Goal: Task Accomplishment & Management: Complete application form

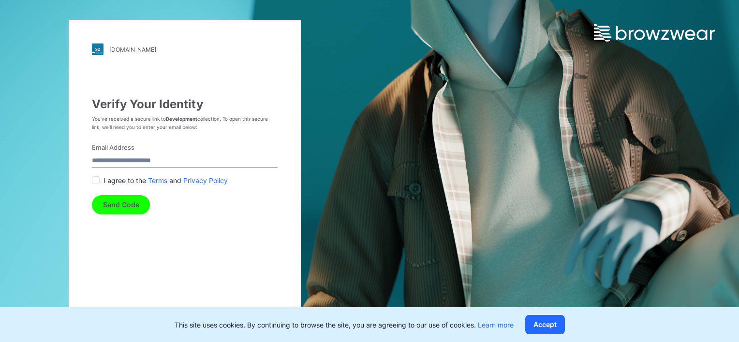
drag, startPoint x: 125, startPoint y: 160, endPoint x: 134, endPoint y: 160, distance: 9.2
click at [125, 160] on input "Email Address" at bounding box center [185, 161] width 186 height 13
type input "**********"
click at [134, 207] on button "Send Code" at bounding box center [121, 204] width 58 height 19
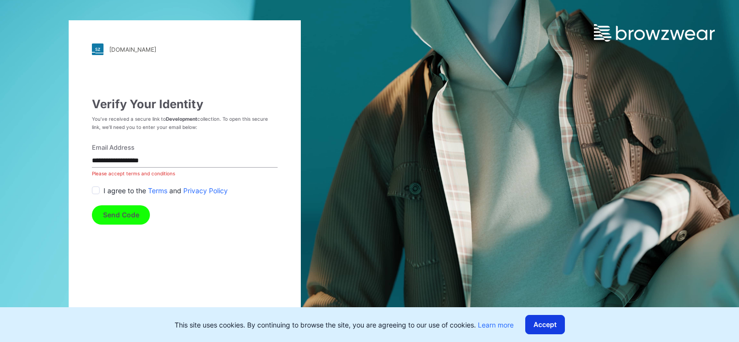
click at [543, 328] on button "Accept" at bounding box center [545, 324] width 40 height 19
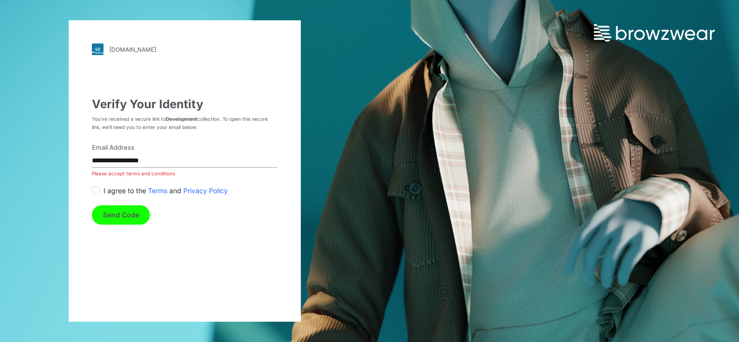
click at [99, 191] on span at bounding box center [96, 191] width 8 height 8
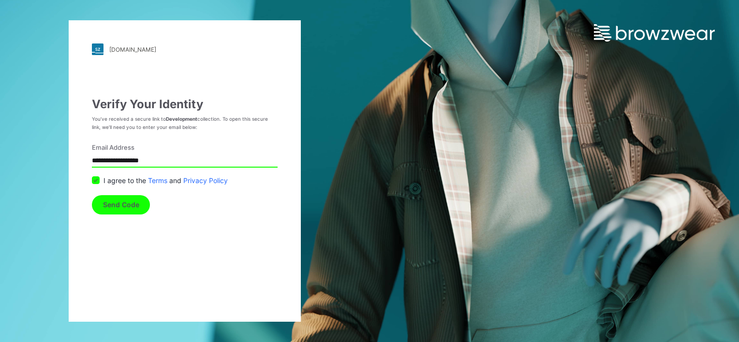
click at [111, 204] on button "Send Code" at bounding box center [121, 204] width 58 height 19
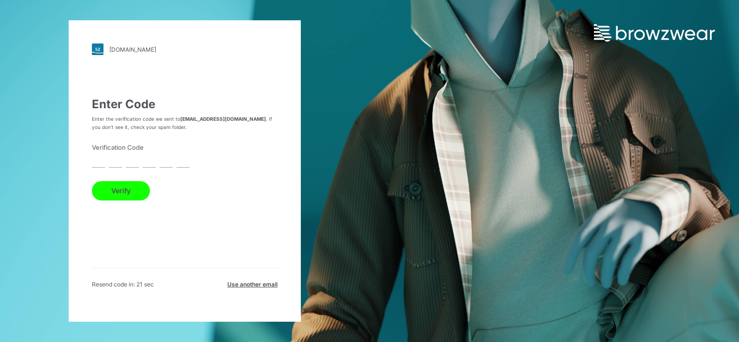
click at [98, 160] on input "text" at bounding box center [98, 161] width 13 height 13
paste input "*"
type input "*"
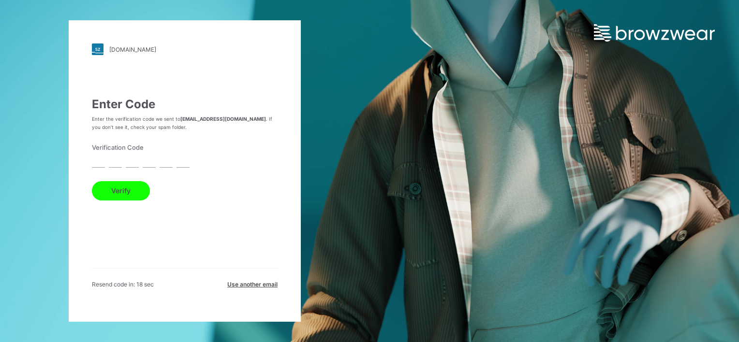
type input "*"
click at [135, 194] on button "Verify" at bounding box center [121, 190] width 58 height 19
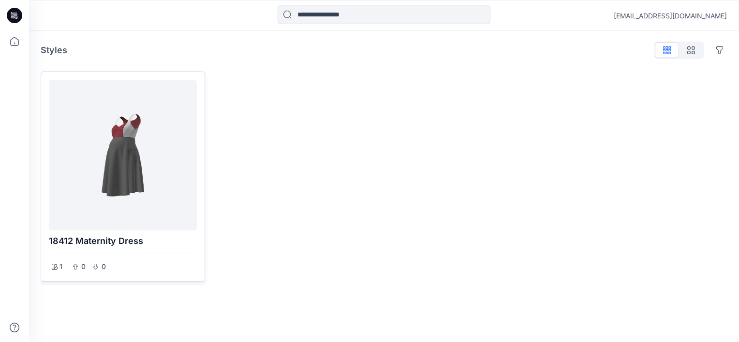
click at [132, 167] on div at bounding box center [123, 155] width 140 height 143
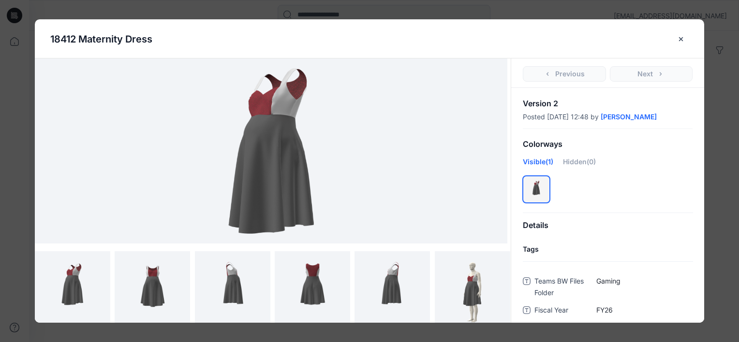
scroll to position [145, 0]
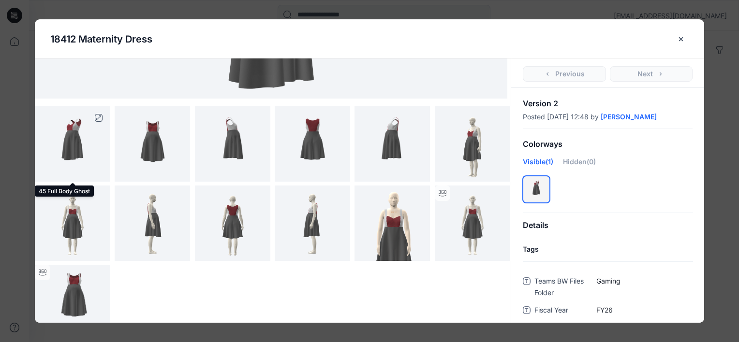
click at [79, 145] on img at bounding box center [73, 143] width 60 height 75
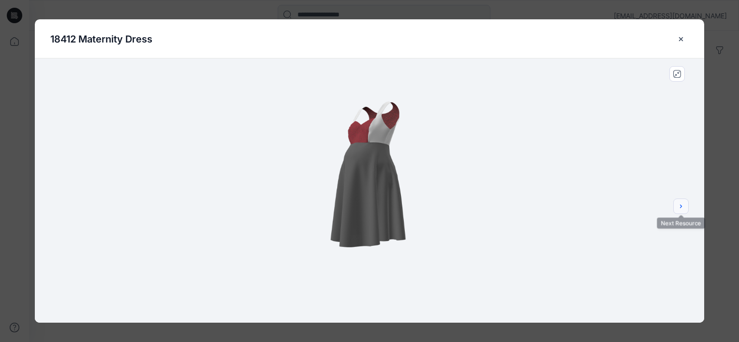
click at [678, 204] on icon "next" at bounding box center [681, 207] width 8 height 8
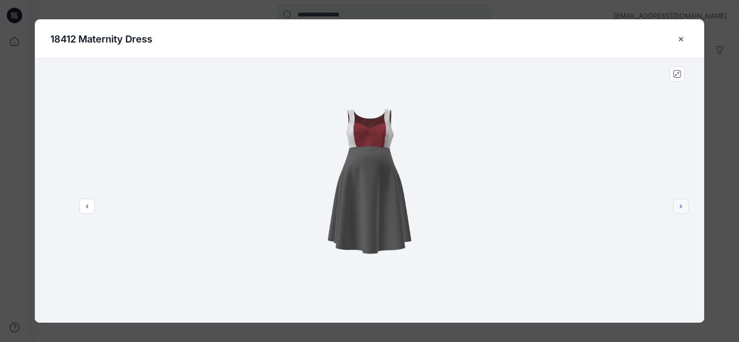
click at [678, 204] on icon "next" at bounding box center [681, 207] width 8 height 8
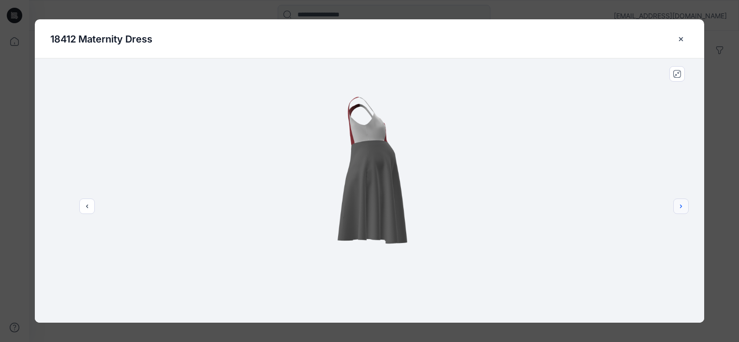
click at [678, 204] on icon "next" at bounding box center [681, 207] width 8 height 8
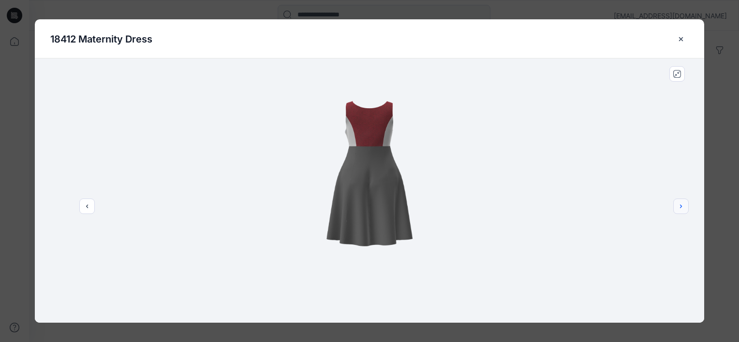
click at [678, 205] on icon "next" at bounding box center [681, 207] width 8 height 8
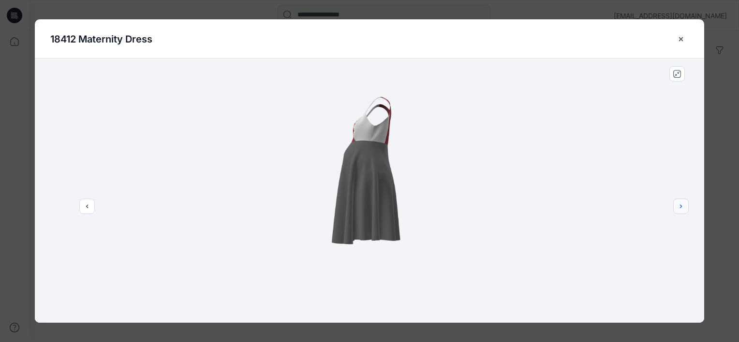
click at [678, 205] on icon "next" at bounding box center [681, 207] width 8 height 8
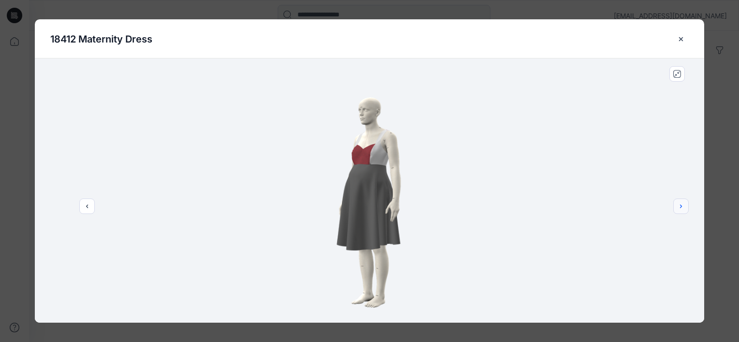
click at [678, 205] on icon "next" at bounding box center [681, 207] width 8 height 8
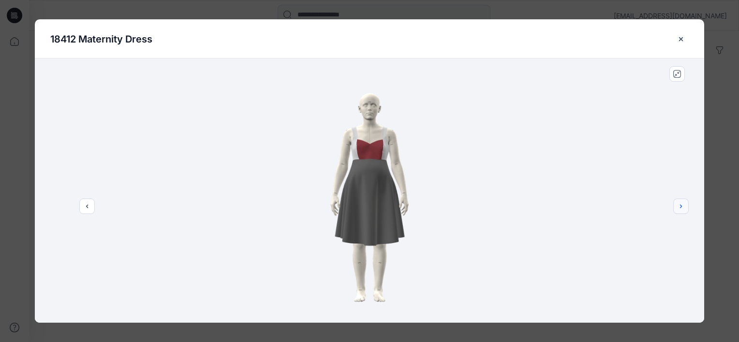
click at [678, 205] on icon "next" at bounding box center [681, 207] width 8 height 8
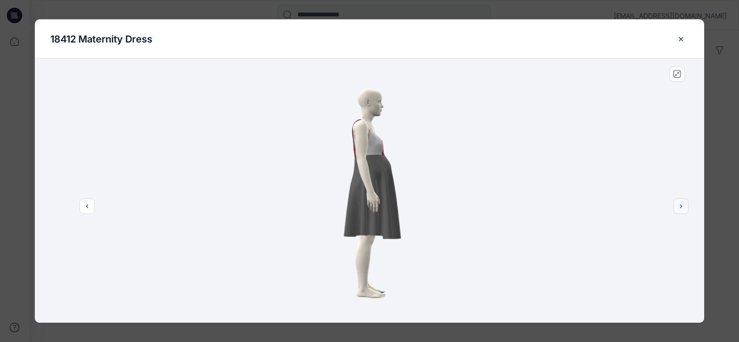
click at [678, 205] on icon "next" at bounding box center [681, 207] width 8 height 8
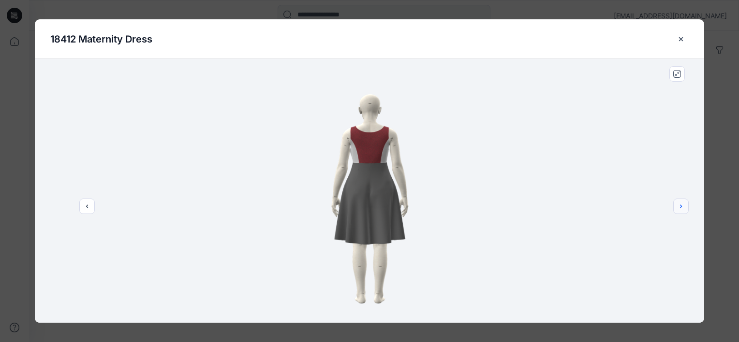
click at [678, 205] on icon "next" at bounding box center [681, 207] width 8 height 8
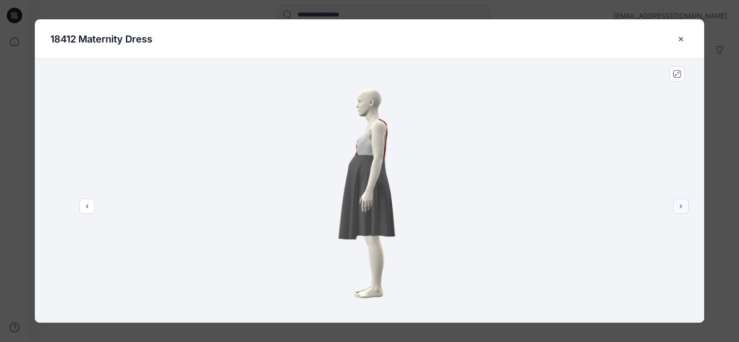
click at [678, 205] on icon "next" at bounding box center [681, 207] width 8 height 8
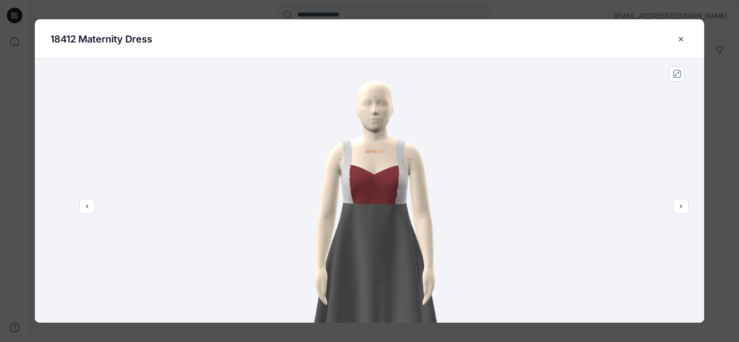
click at [368, 195] on img at bounding box center [369, 190] width 264 height 264
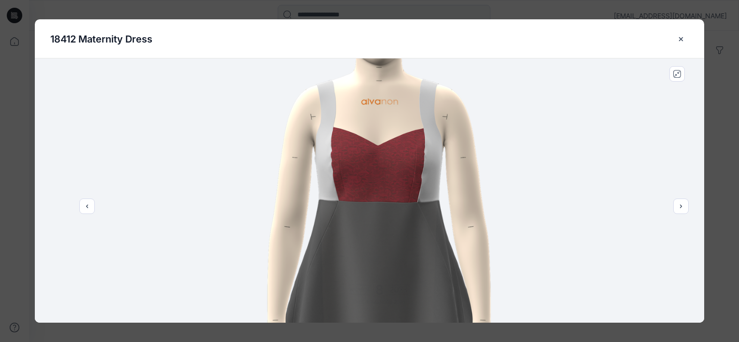
drag, startPoint x: 406, startPoint y: 280, endPoint x: 420, endPoint y: 142, distance: 138.9
click at [420, 142] on img at bounding box center [368, 176] width 501 height 501
